Goal: Complete application form

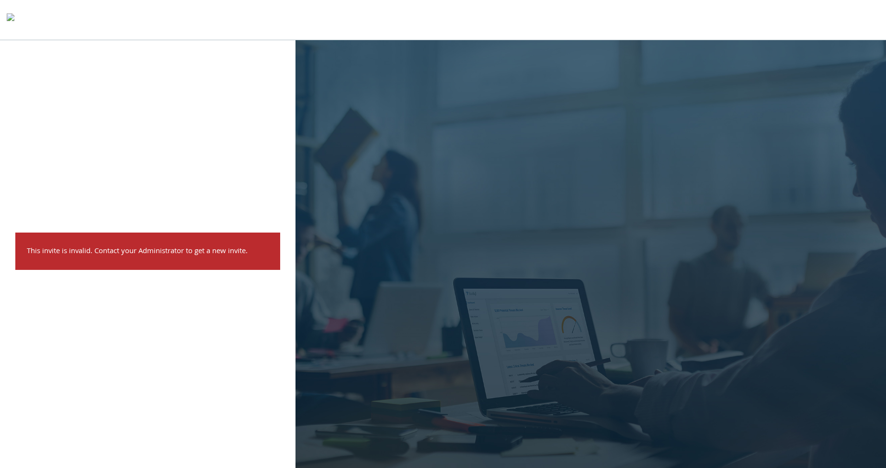
click at [14, 23] on img at bounding box center [11, 19] width 8 height 19
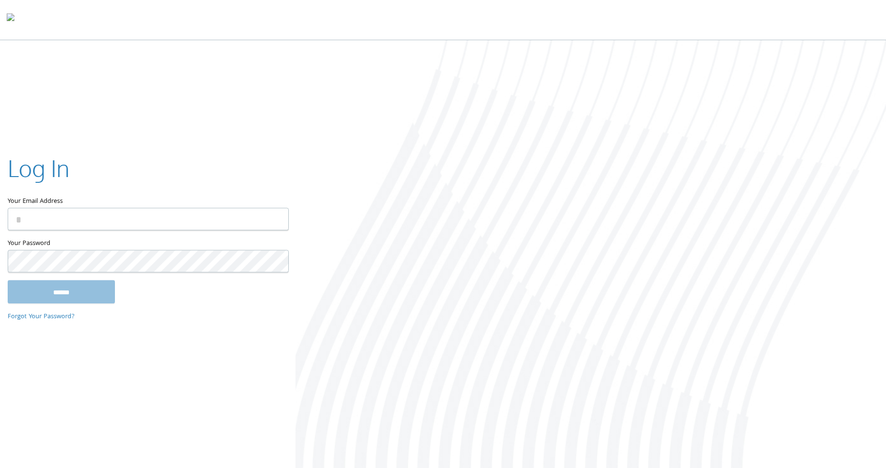
type input "**********"
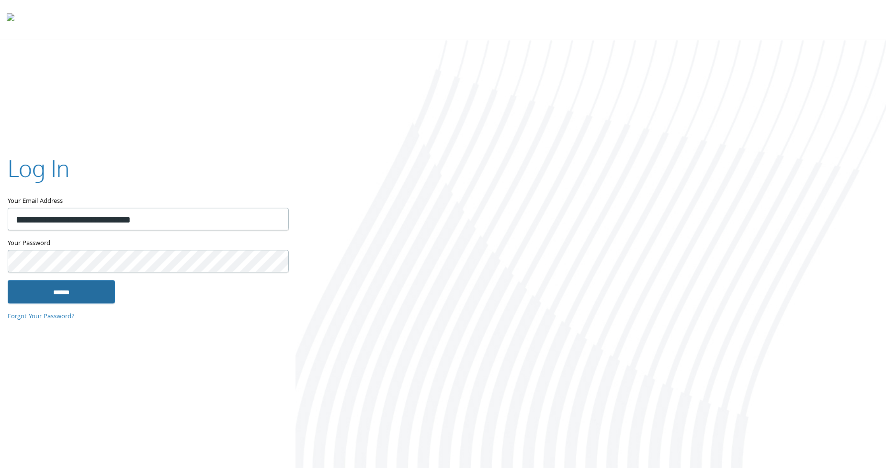
click at [26, 284] on input "******" at bounding box center [61, 292] width 107 height 23
